Goal: Task Accomplishment & Management: Manage account settings

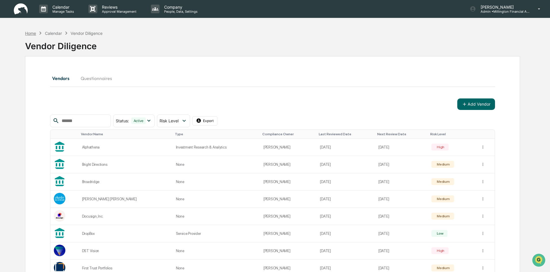
click at [30, 31] on div "Home" at bounding box center [30, 33] width 11 height 5
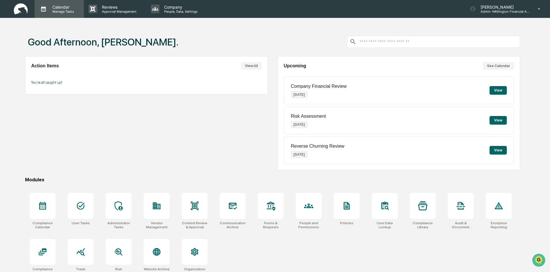
click at [60, 5] on p "Calendar" at bounding box center [62, 7] width 29 height 5
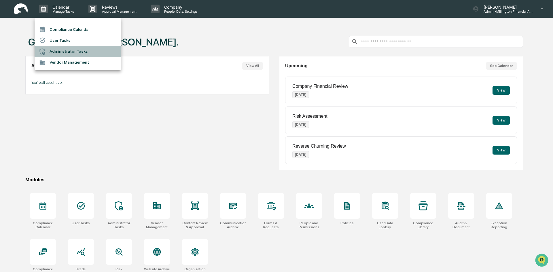
click at [59, 48] on li "Administrator Tasks" at bounding box center [78, 51] width 86 height 11
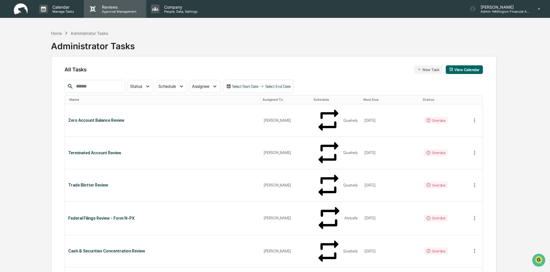
click at [135, 10] on p "Approval Management" at bounding box center [118, 12] width 42 height 4
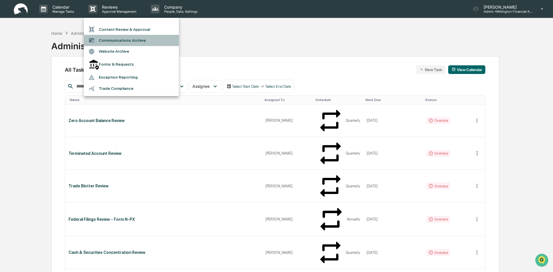
click at [134, 45] on li "Communications Archive" at bounding box center [131, 40] width 95 height 11
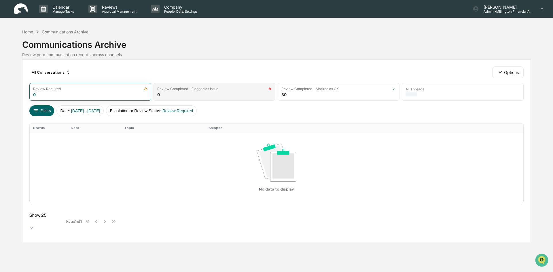
click at [226, 93] on div "Review Completed - Flagged as Issue 0" at bounding box center [215, 92] width 122 height 18
click at [125, 95] on div "Review Required 0" at bounding box center [90, 92] width 122 height 18
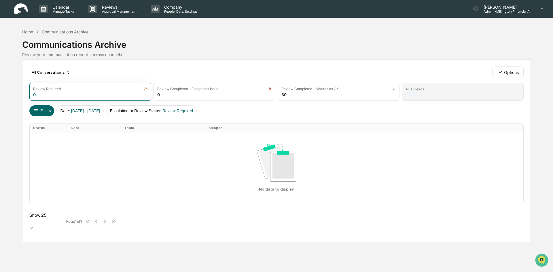
click at [471, 91] on div "All Threads" at bounding box center [463, 89] width 114 height 4
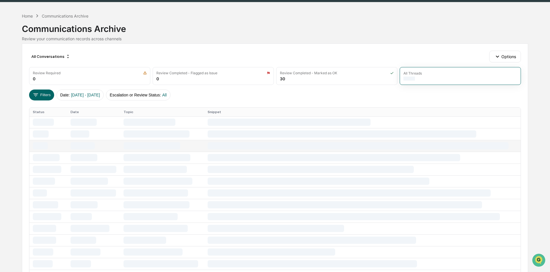
scroll to position [15, 0]
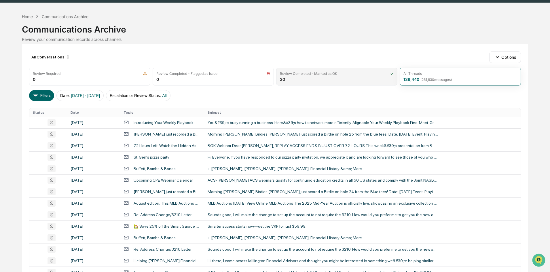
click at [316, 73] on div "Review Completed - Marked as OK" at bounding box center [308, 73] width 57 height 4
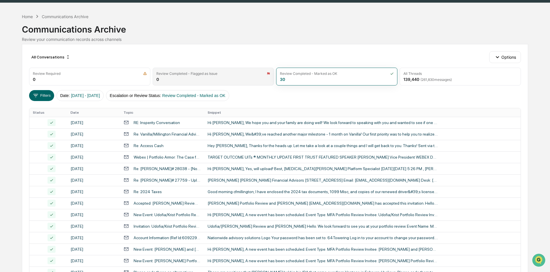
click at [229, 75] on div "Review Completed - Flagged as Issue" at bounding box center [213, 73] width 114 height 4
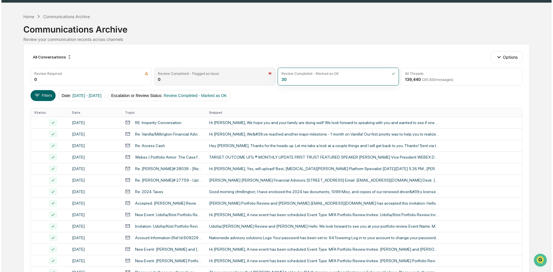
scroll to position [0, 0]
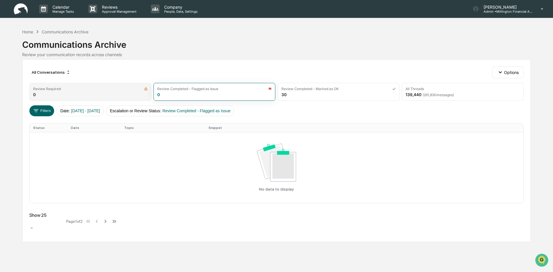
click at [90, 91] on div "Review Required 0" at bounding box center [90, 92] width 122 height 18
